Goal: Information Seeking & Learning: Compare options

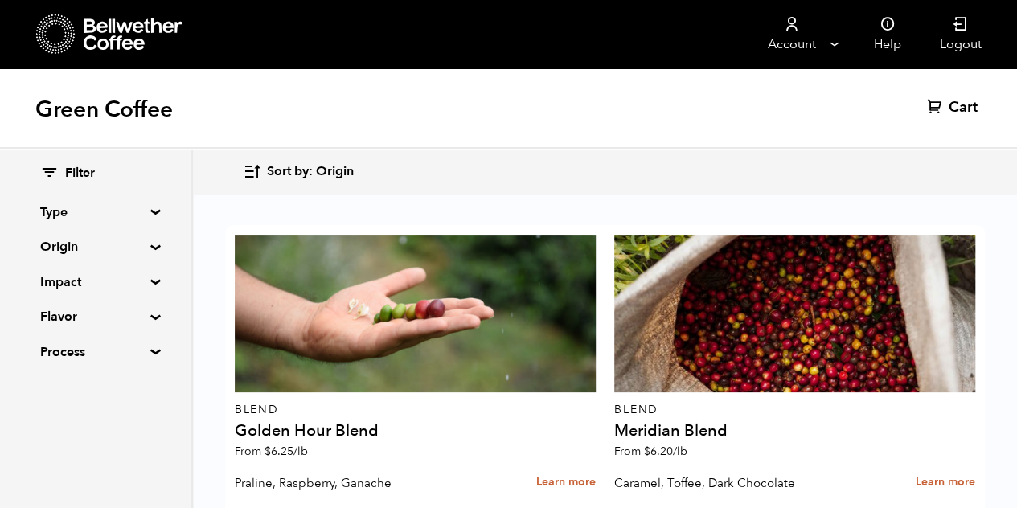
click at [146, 206] on div "Filter Type Blend Single Origin Decaf Seasonal Year Round Origin Blend Brazil B…" at bounding box center [95, 263] width 191 height 229
click at [151, 211] on summary "Type" at bounding box center [95, 212] width 111 height 19
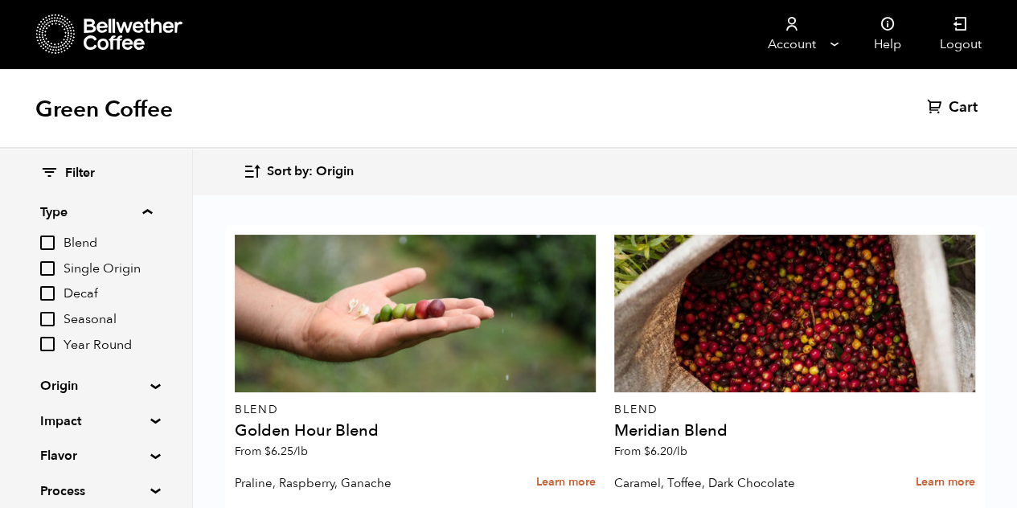
click at [146, 211] on summary "Type" at bounding box center [96, 212] width 112 height 19
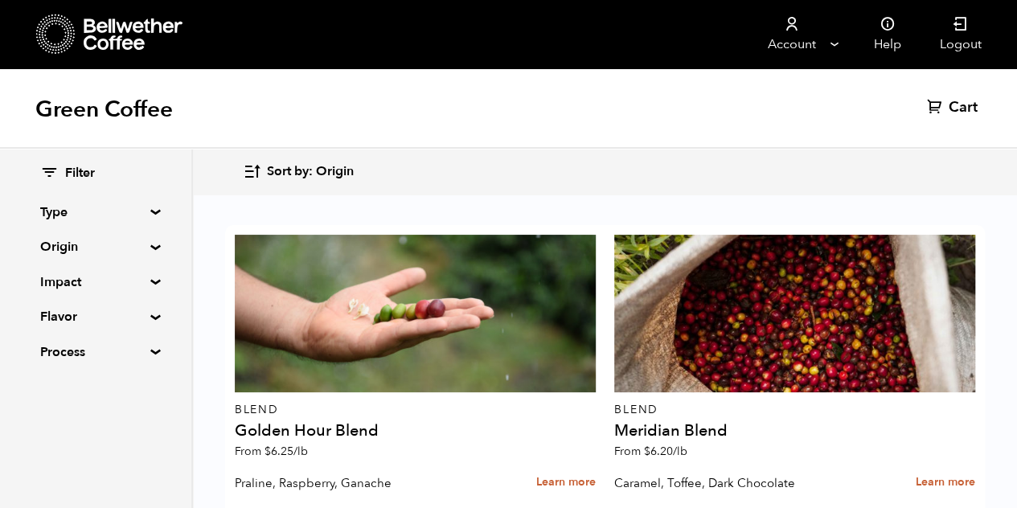
click at [146, 251] on div "Filter Type Blend Single Origin Decaf Seasonal Year Round Origin Blend Brazil B…" at bounding box center [95, 263] width 191 height 229
click at [151, 246] on summary "Origin" at bounding box center [95, 246] width 111 height 19
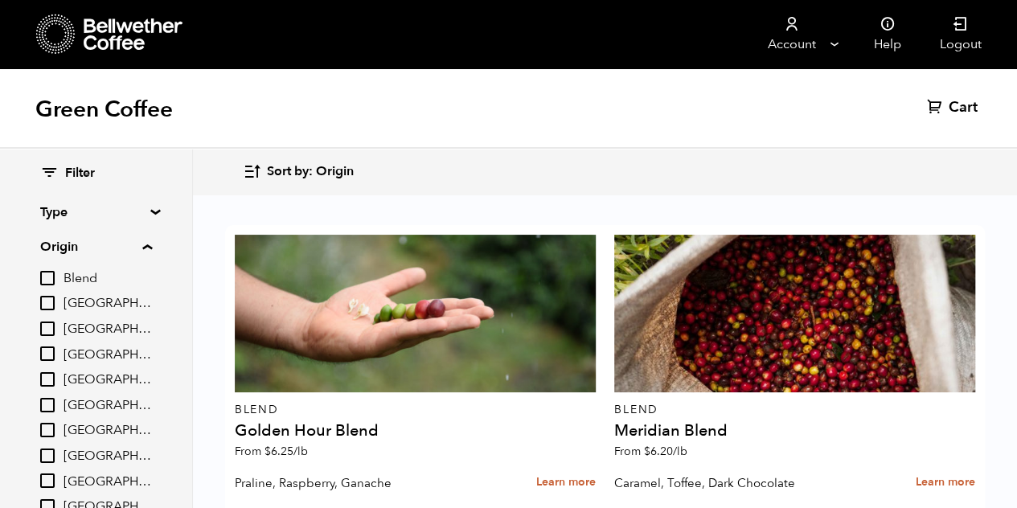
click at [48, 484] on input "[GEOGRAPHIC_DATA]" at bounding box center [47, 481] width 14 height 14
checkbox input "true"
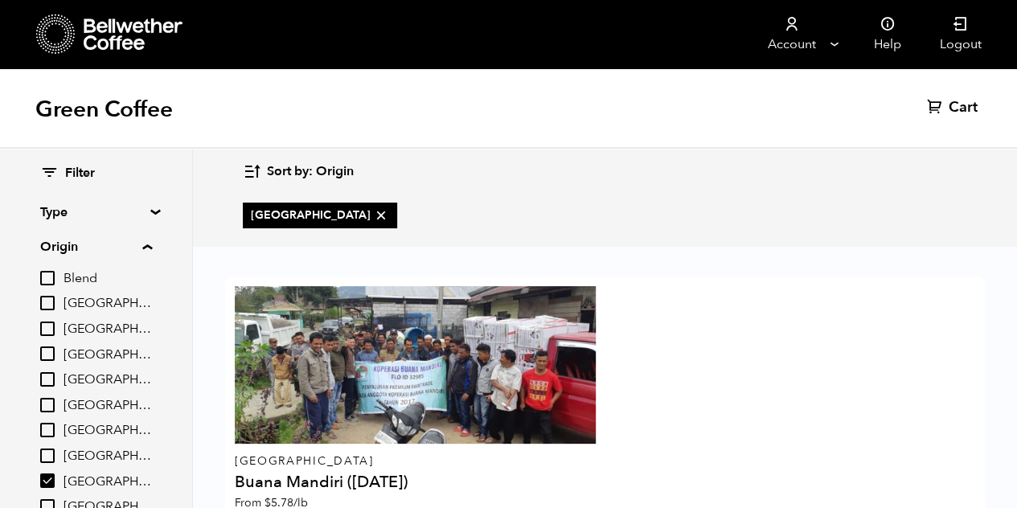
scroll to position [114, 0]
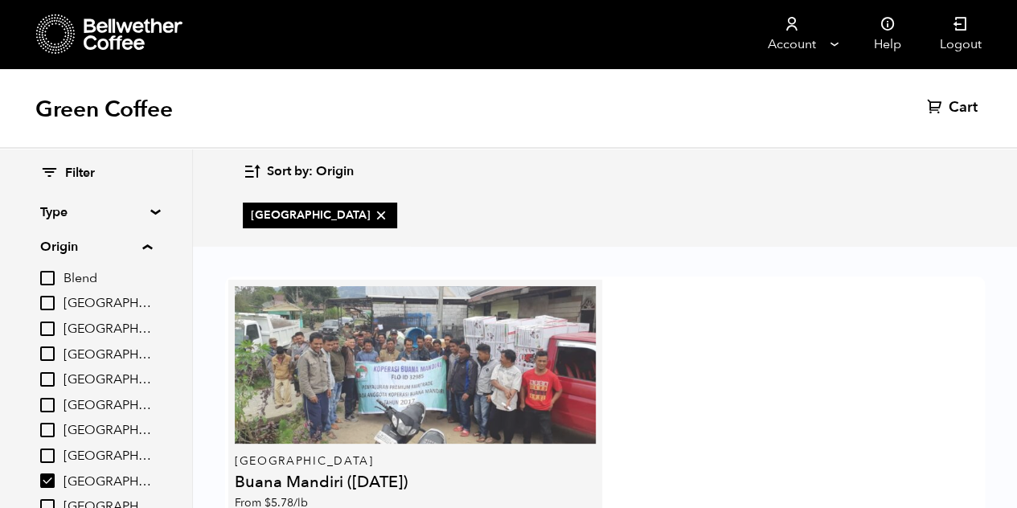
click at [417, 286] on div at bounding box center [415, 365] width 361 height 158
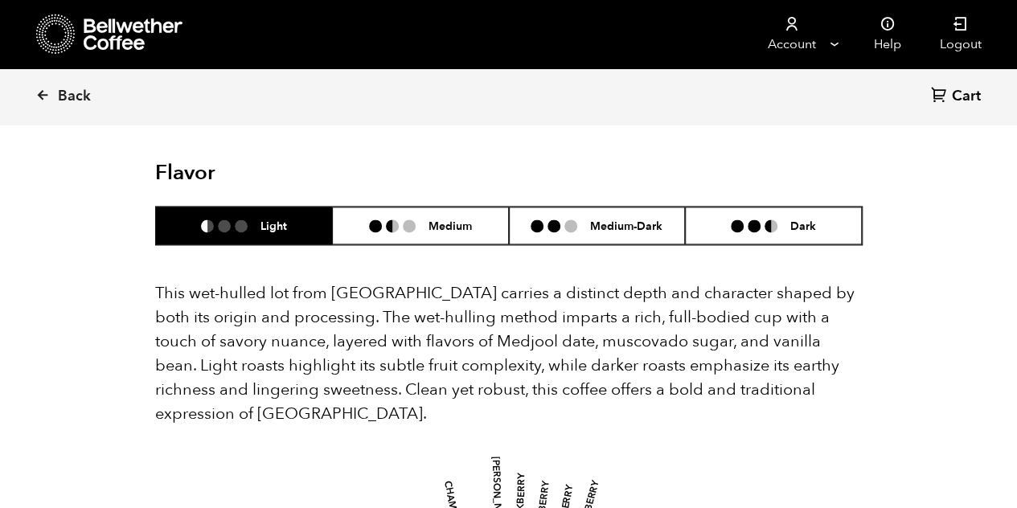
scroll to position [1106, 0]
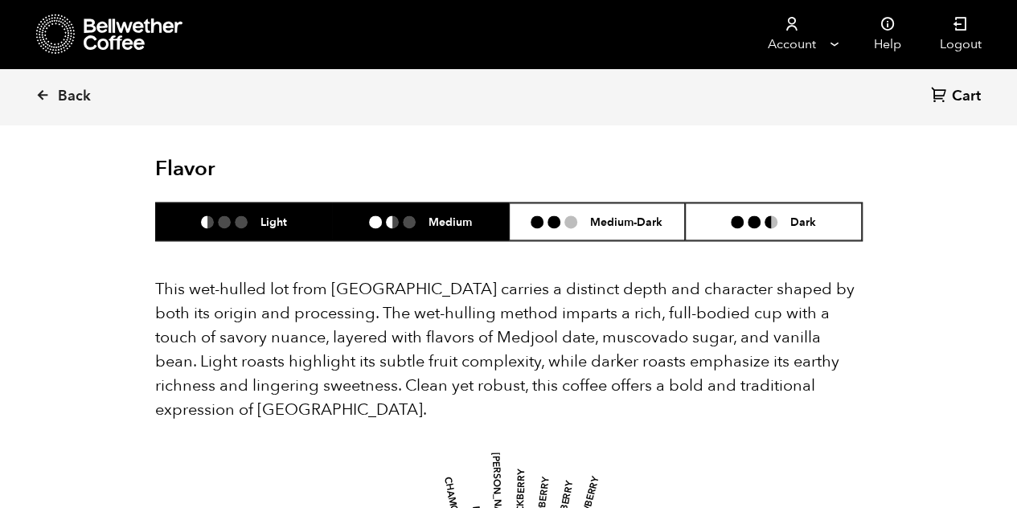
click at [440, 215] on h6 "Medium" at bounding box center [450, 222] width 43 height 14
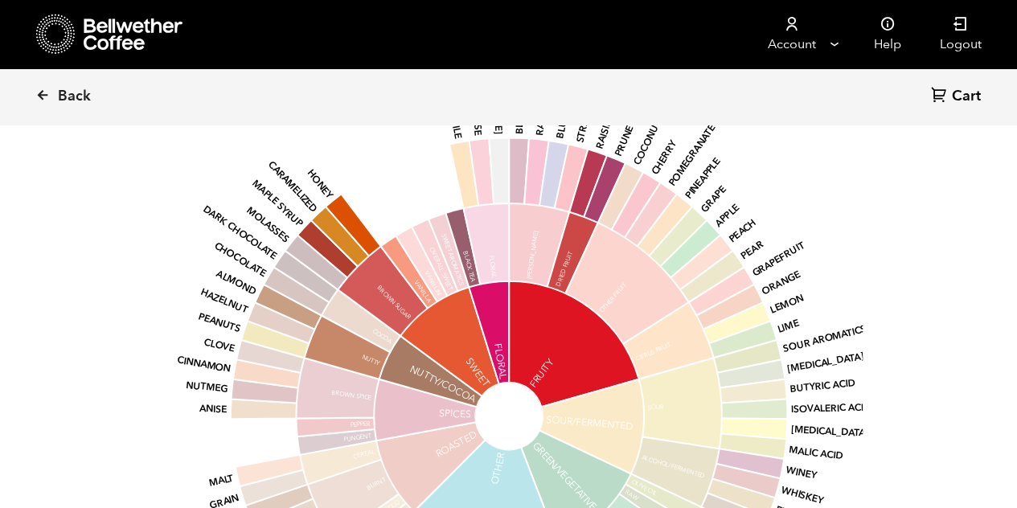
scroll to position [1509, 0]
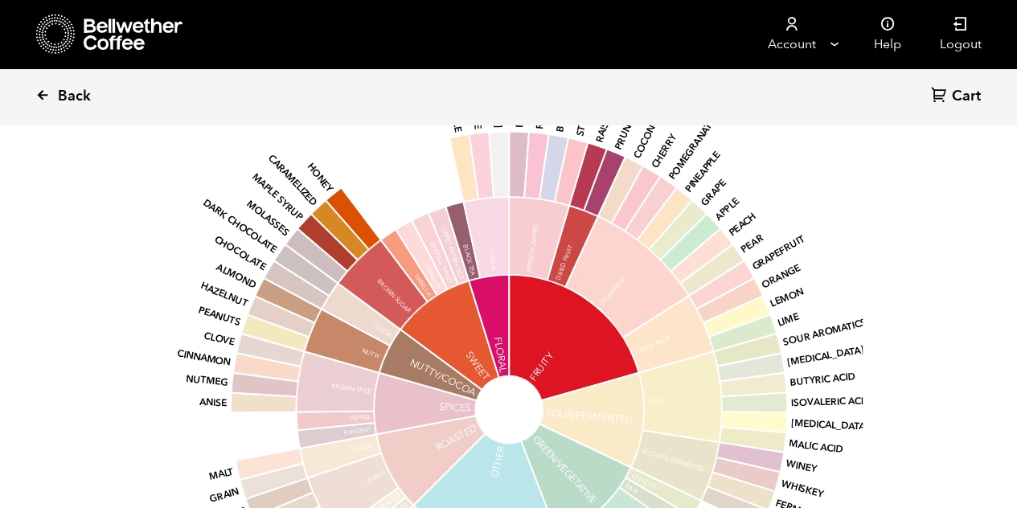
click at [57, 94] on link "Back" at bounding box center [85, 96] width 100 height 55
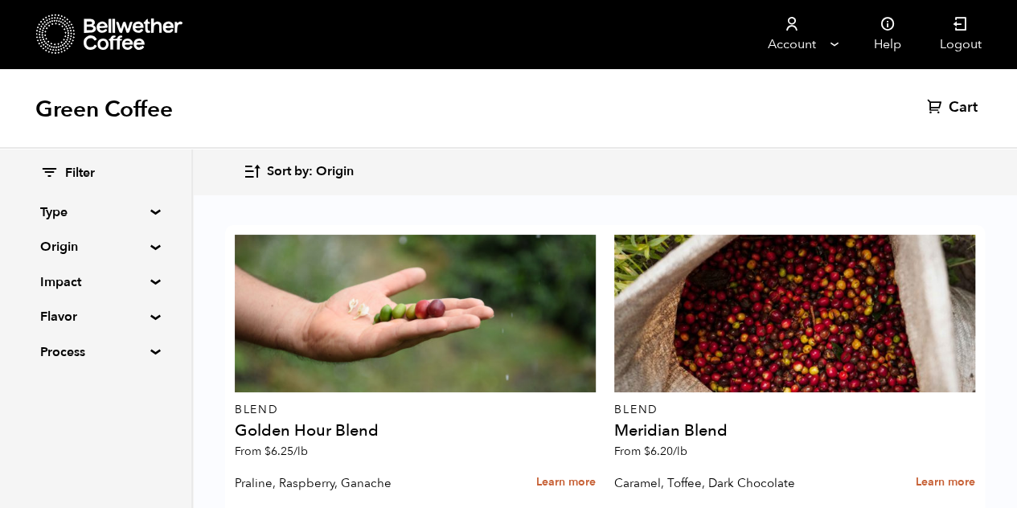
click at [138, 247] on summary "Origin" at bounding box center [95, 246] width 111 height 19
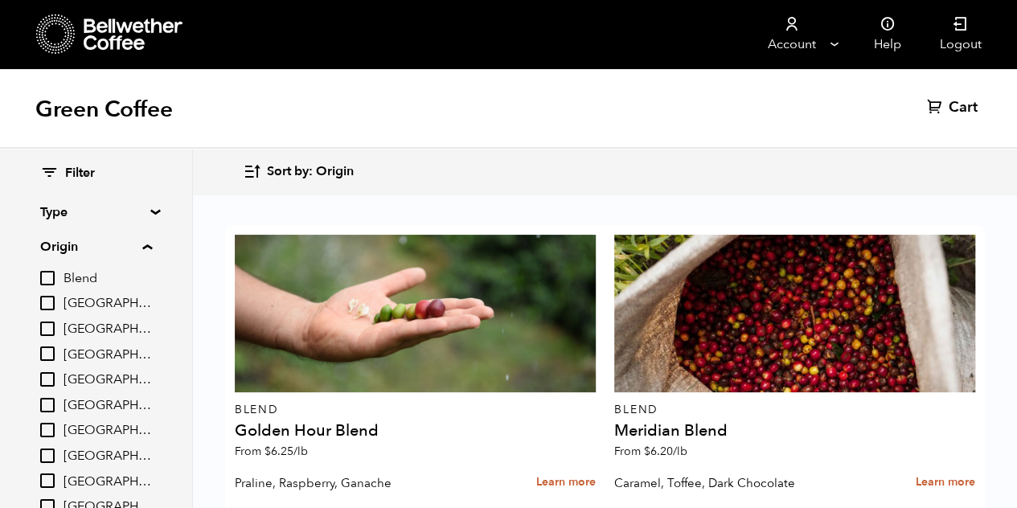
click at [51, 402] on input "[GEOGRAPHIC_DATA]" at bounding box center [47, 405] width 14 height 14
checkbox input "true"
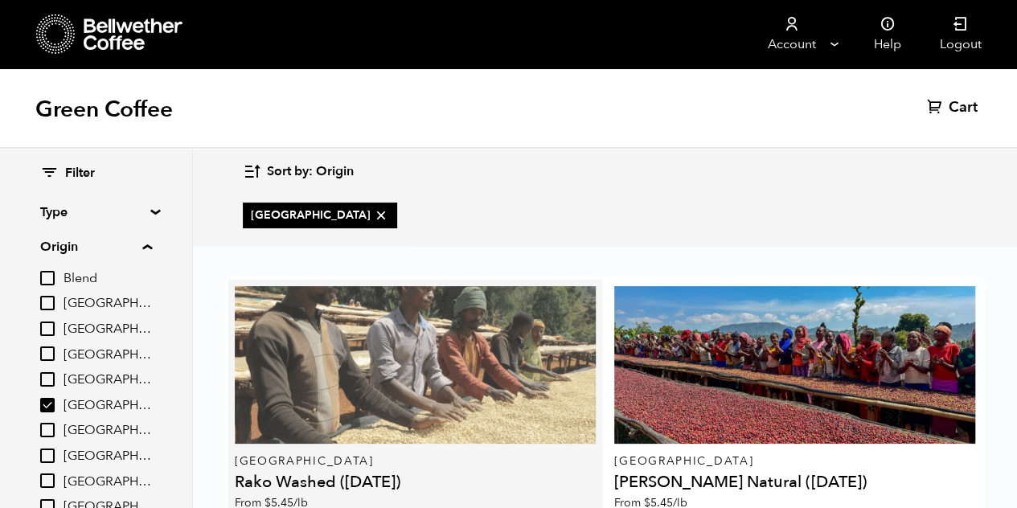
scroll to position [141, 0]
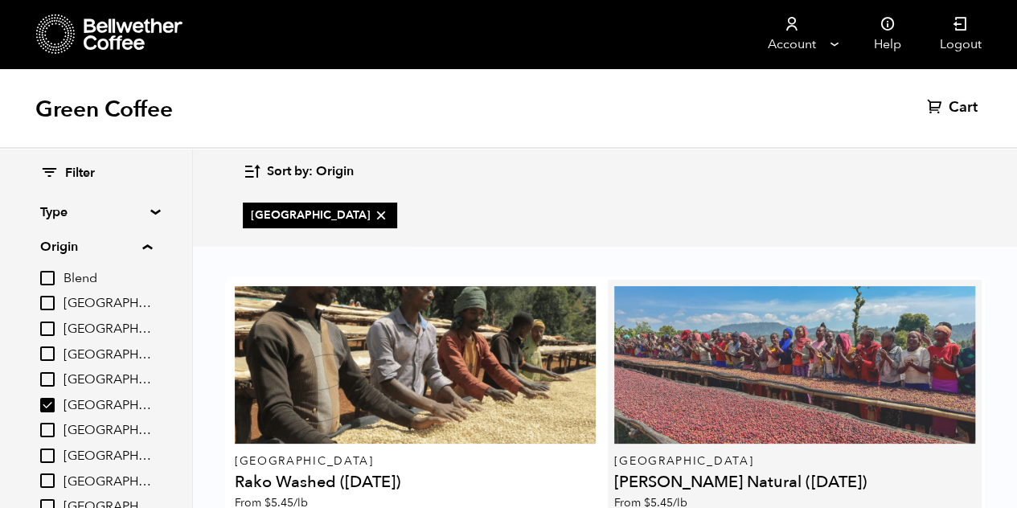
click at [819, 286] on div at bounding box center [794, 365] width 361 height 158
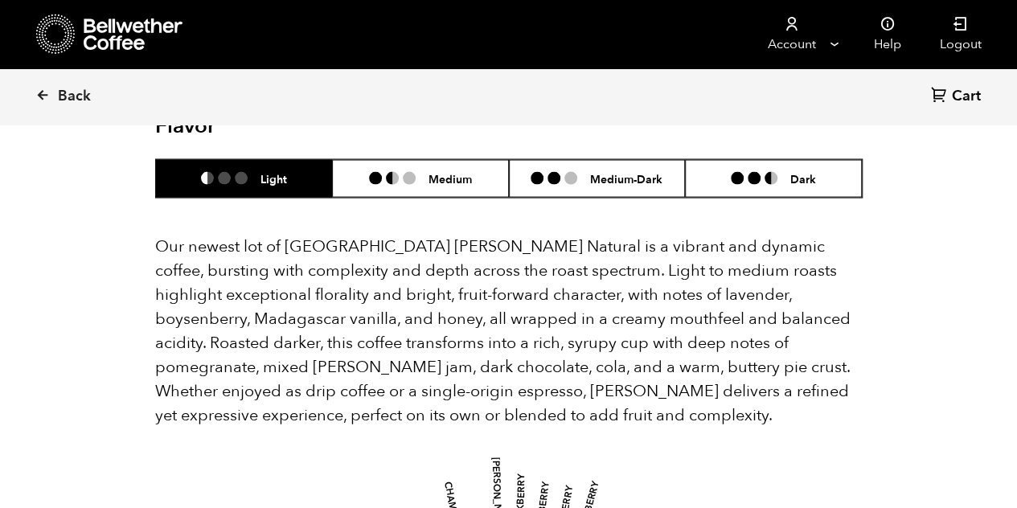
scroll to position [1492, 0]
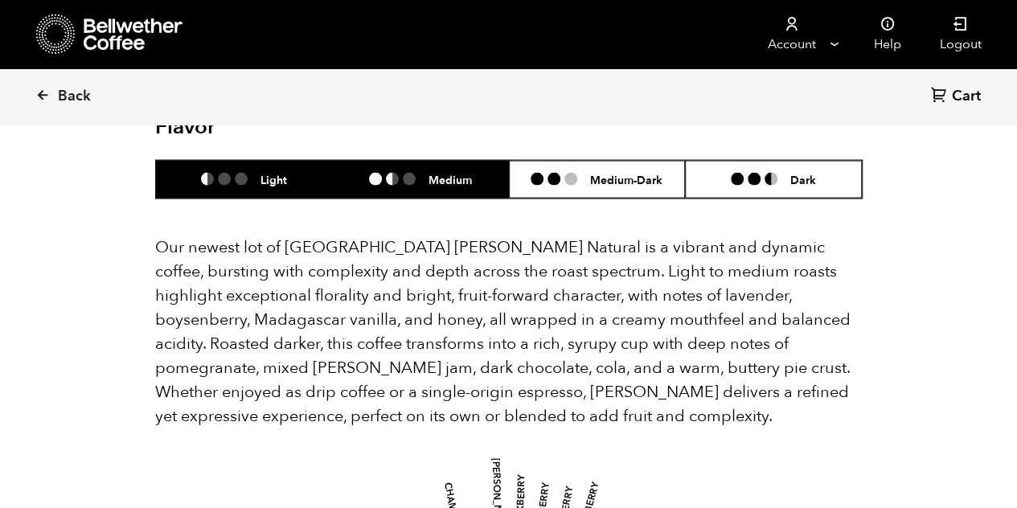
click at [426, 182] on ul at bounding box center [399, 178] width 60 height 13
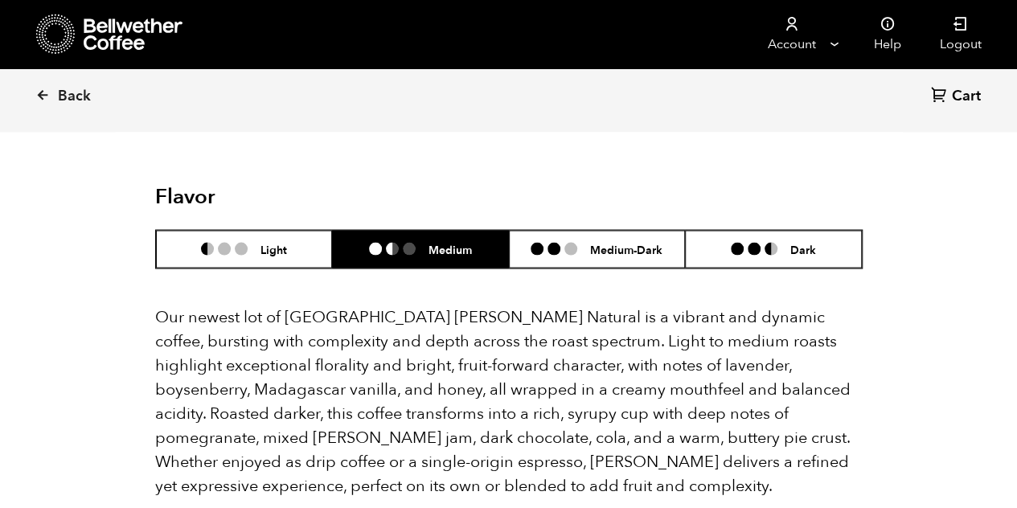
scroll to position [1412, 0]
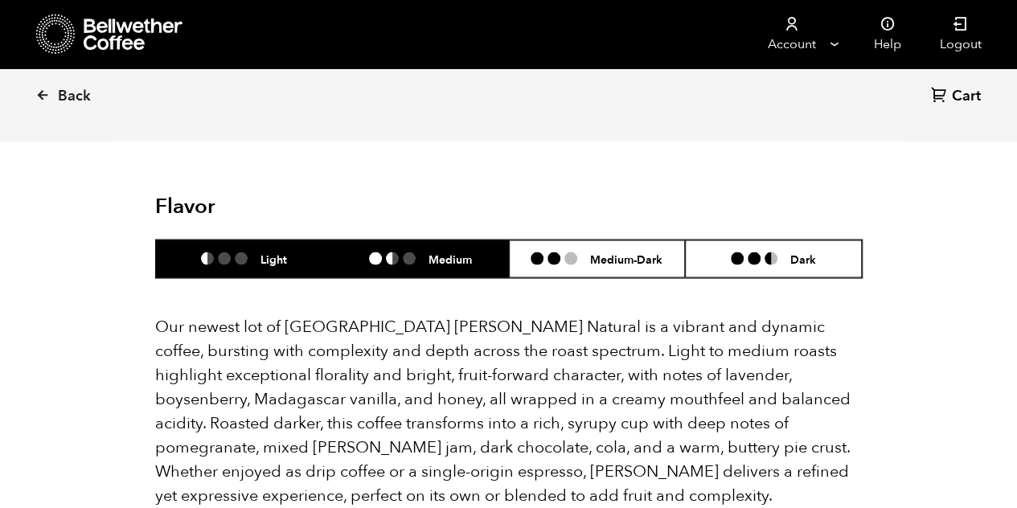
click at [265, 248] on li "Light" at bounding box center [244, 259] width 177 height 38
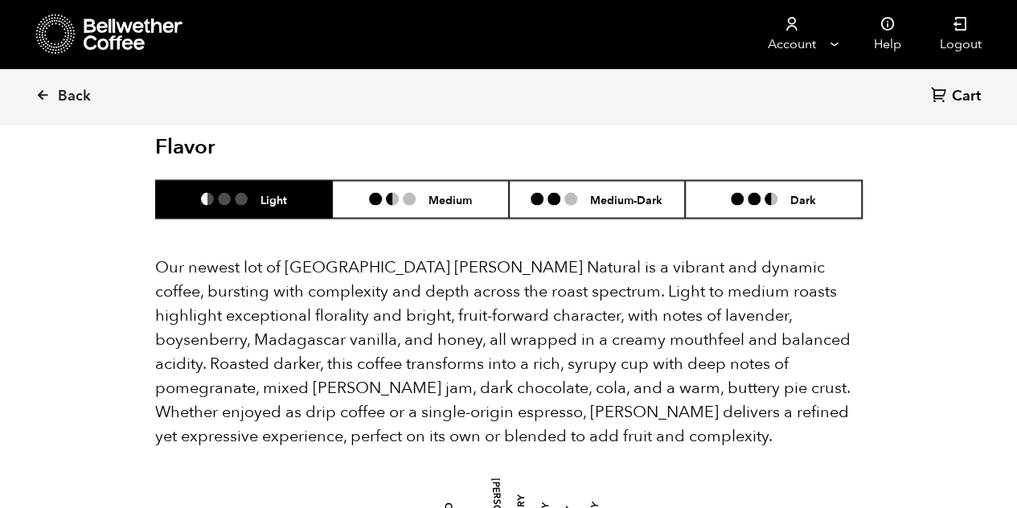
scroll to position [1460, 0]
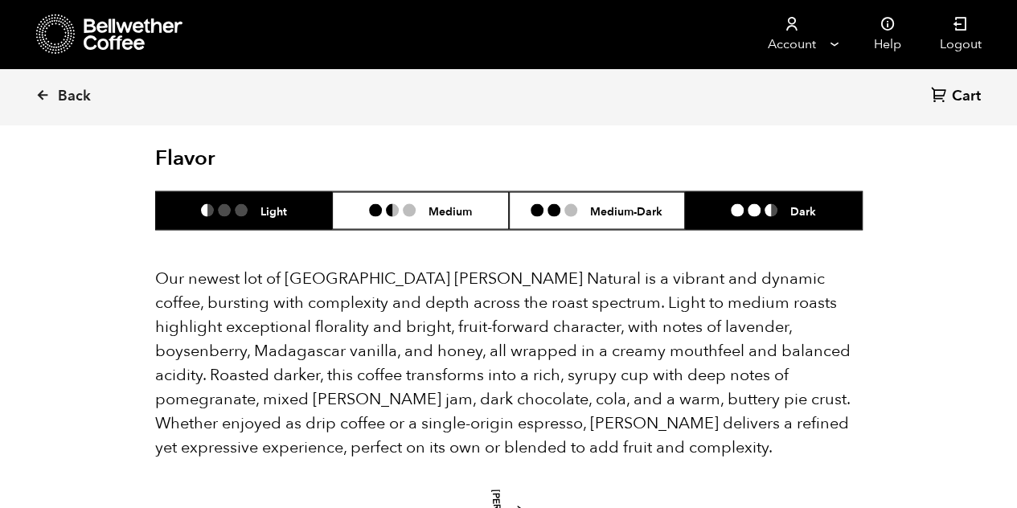
click at [727, 217] on li "Dark" at bounding box center [773, 210] width 177 height 38
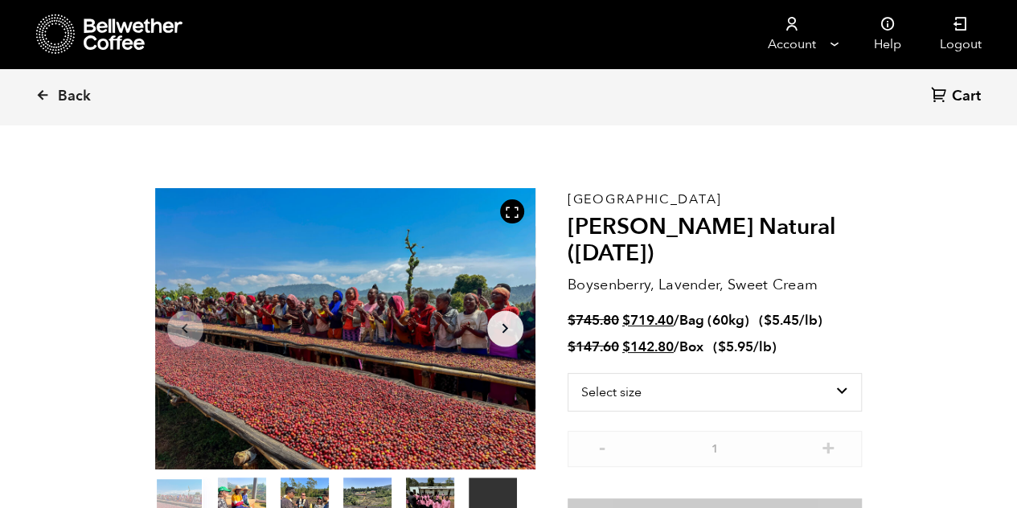
scroll to position [0, 0]
